Goal: Information Seeking & Learning: Learn about a topic

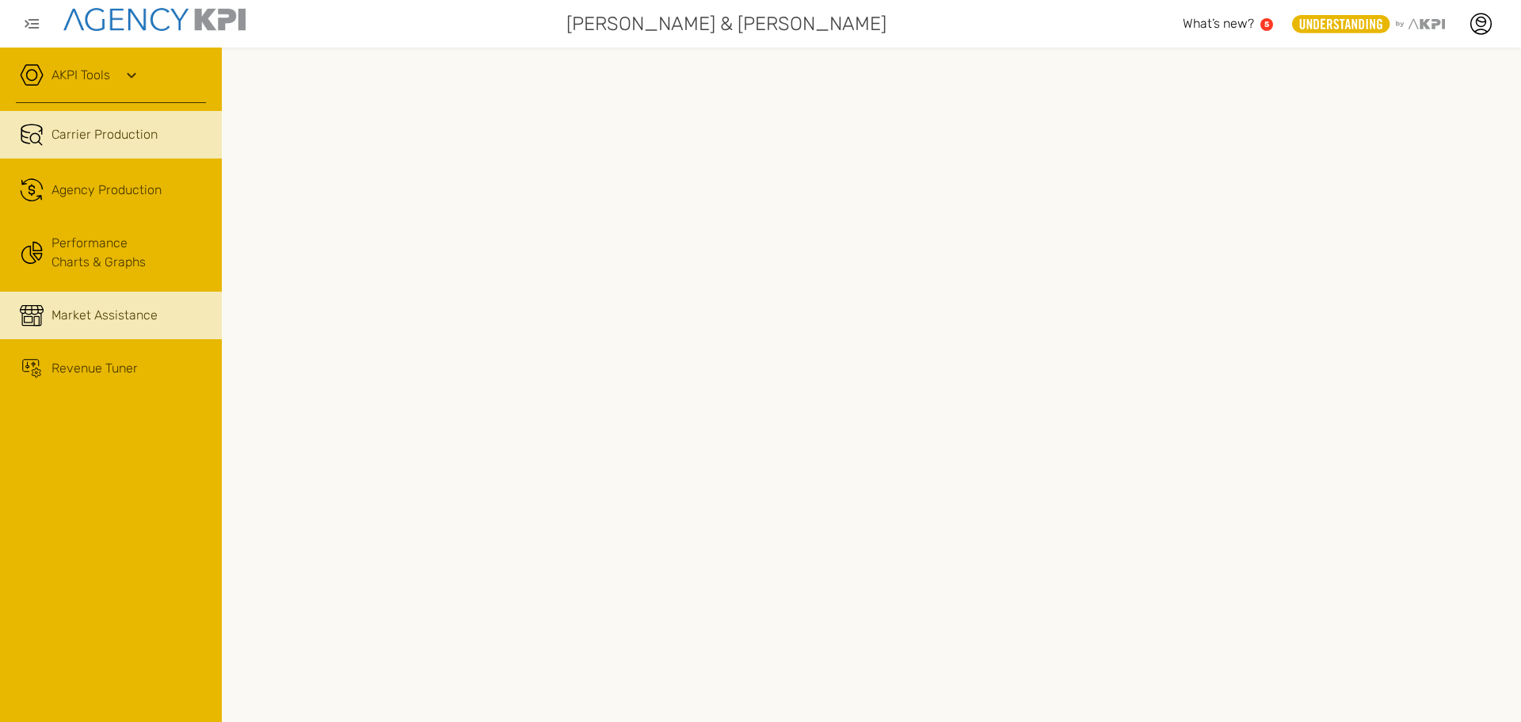
click at [22, 303] on link "Market Assistance" at bounding box center [111, 316] width 222 height 48
